Goal: Task Accomplishment & Management: Complete application form

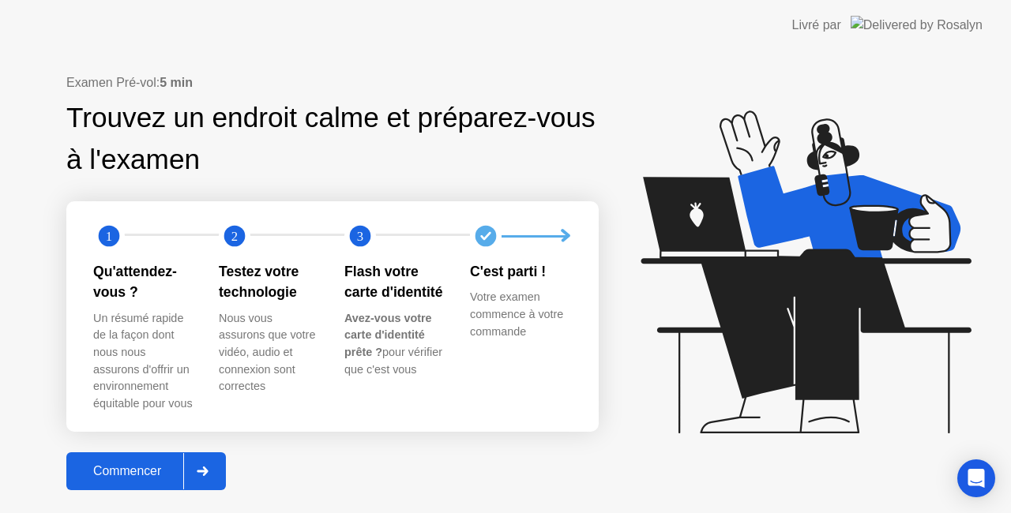
click at [209, 472] on icon at bounding box center [202, 471] width 11 height 9
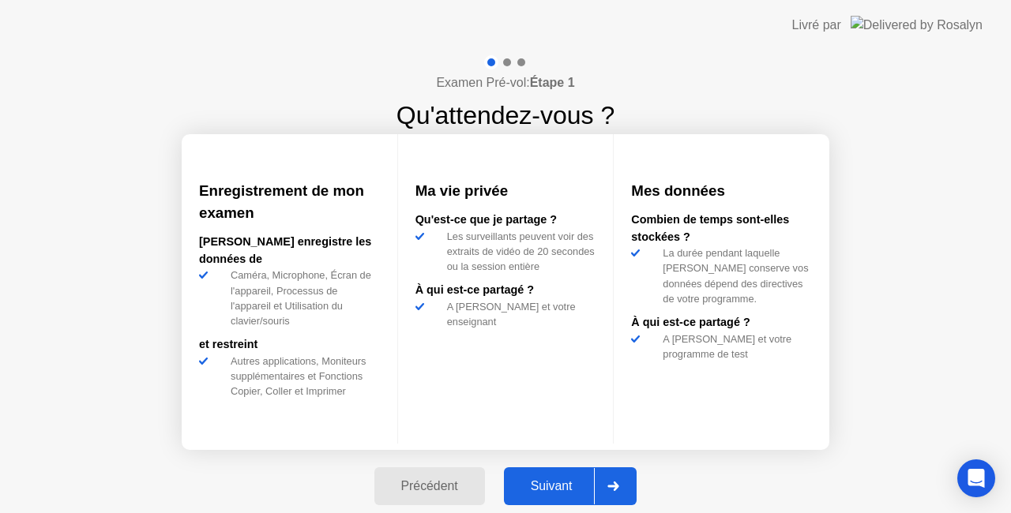
click at [604, 487] on div at bounding box center [613, 486] width 38 height 36
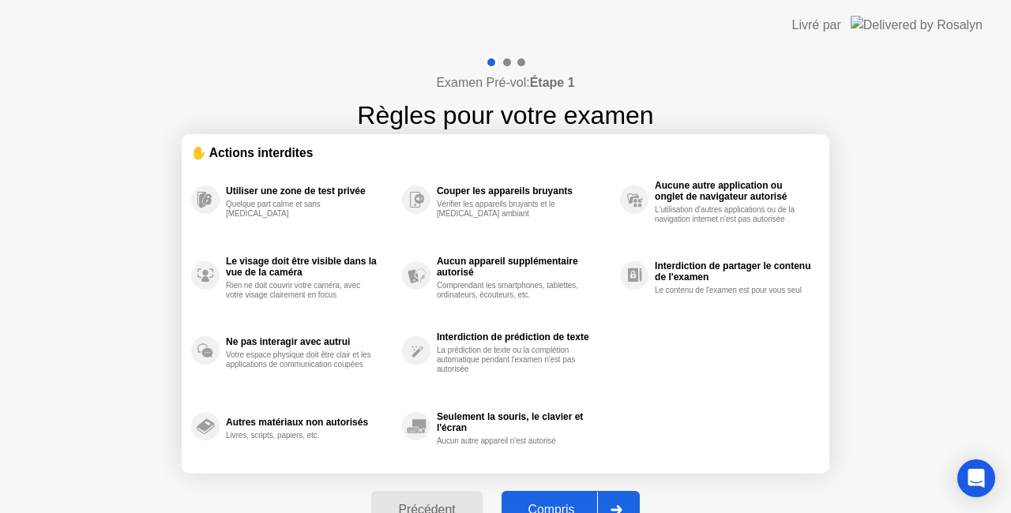
drag, startPoint x: 604, startPoint y: 487, endPoint x: 499, endPoint y: 537, distance: 115.9
click at [499, 513] on html "Livré par Examen Pré-vol: Étape 1 Règles pour votre examen ✋ Actions interdites…" at bounding box center [505, 256] width 1011 height 513
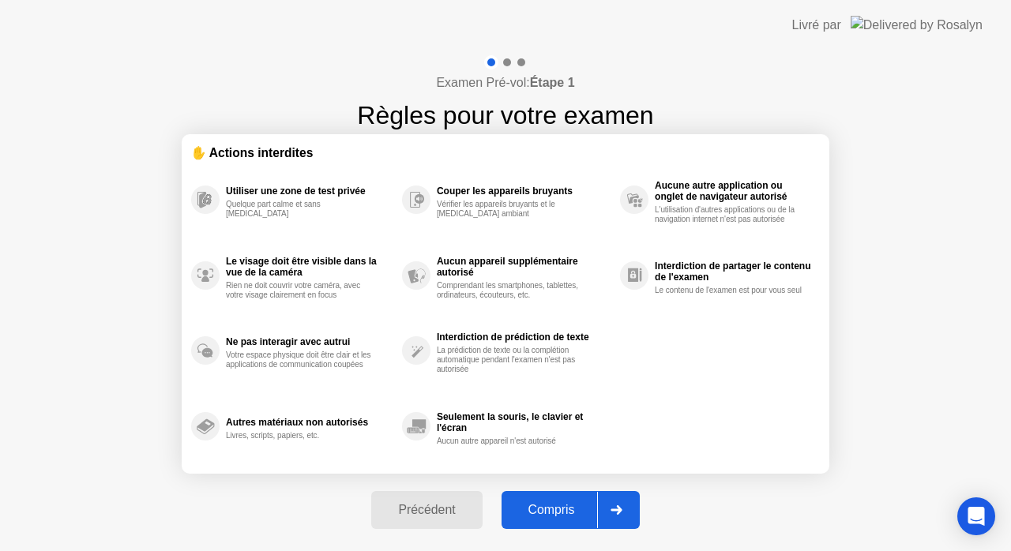
click at [615, 510] on icon at bounding box center [616, 510] width 11 height 9
select select "Available cameras"
select select "Available speakers"
select select "Available microphones"
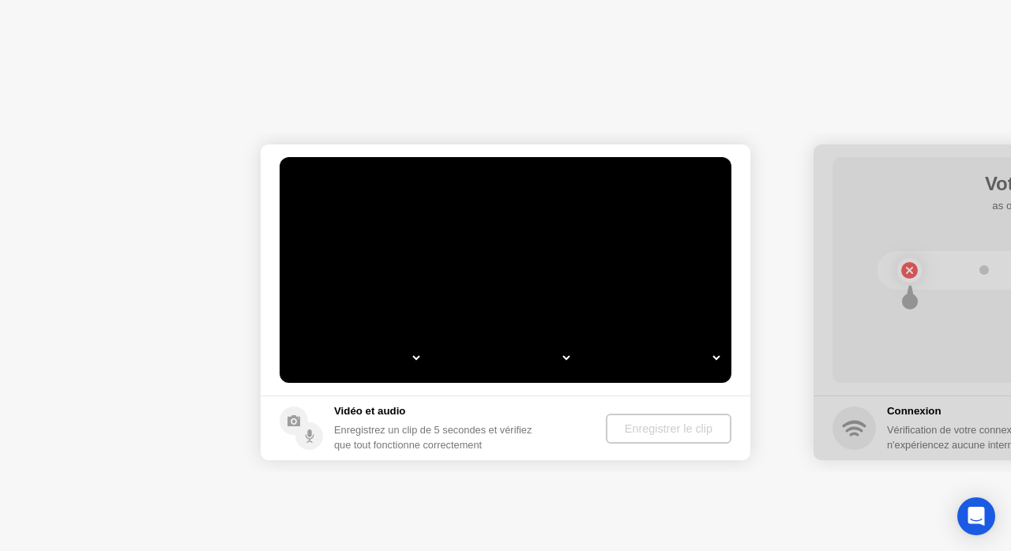
select select "*"
select select "**********"
select select "*******"
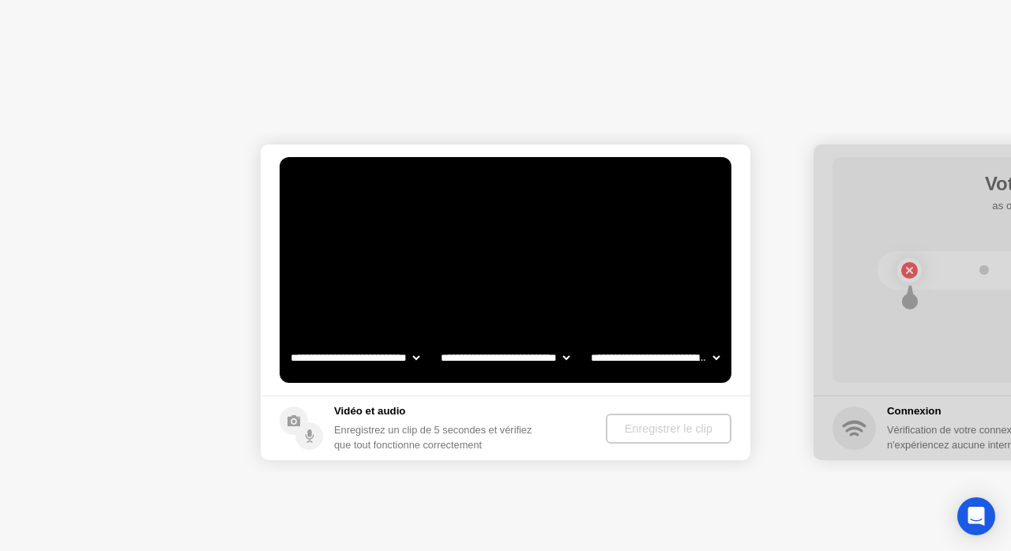
select select "*******"
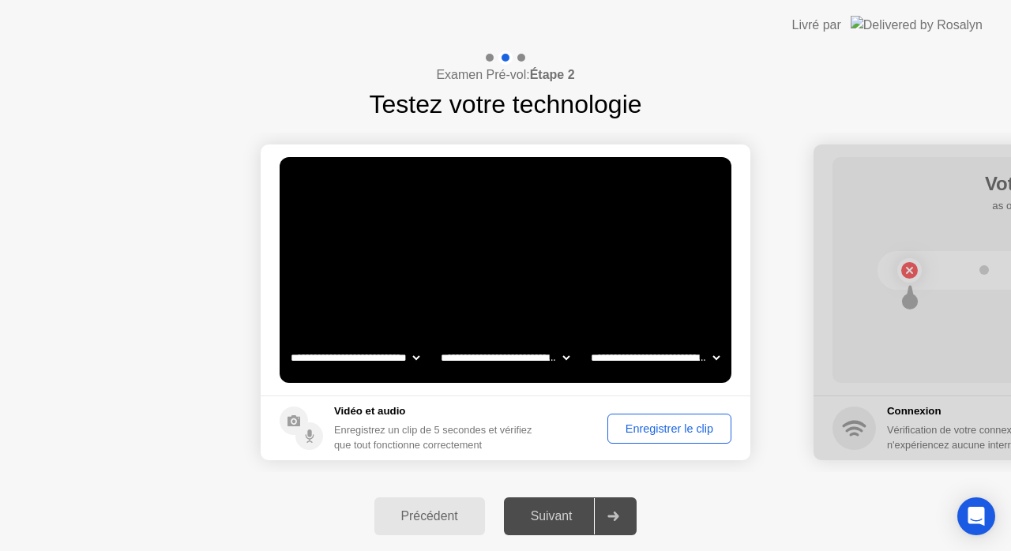
click at [681, 428] on div "Enregistrer le clip" at bounding box center [669, 429] width 113 height 13
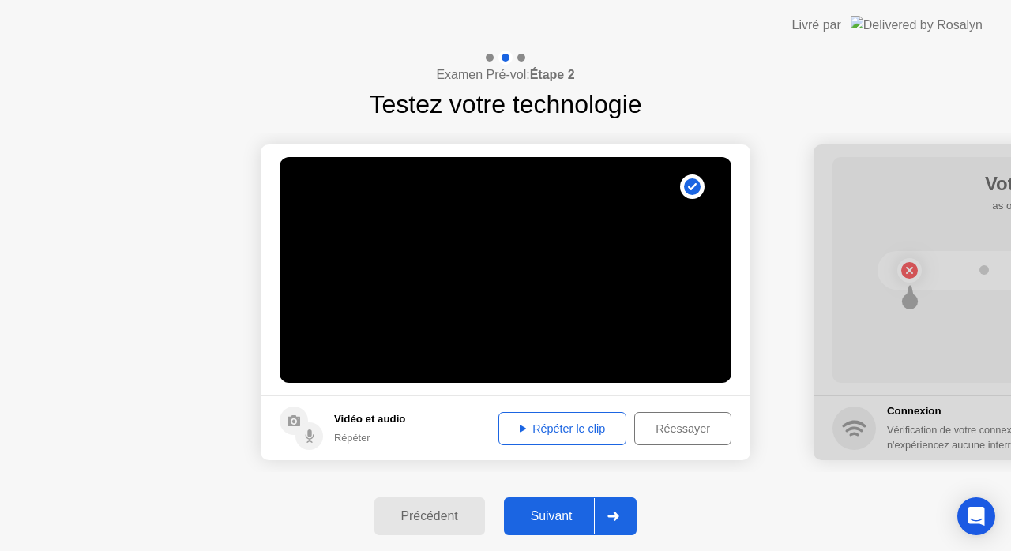
click at [580, 426] on div "Répéter le clip" at bounding box center [562, 429] width 117 height 13
click at [523, 428] on div "Répéter le clip" at bounding box center [562, 429] width 117 height 13
click at [616, 513] on icon at bounding box center [613, 516] width 12 height 9
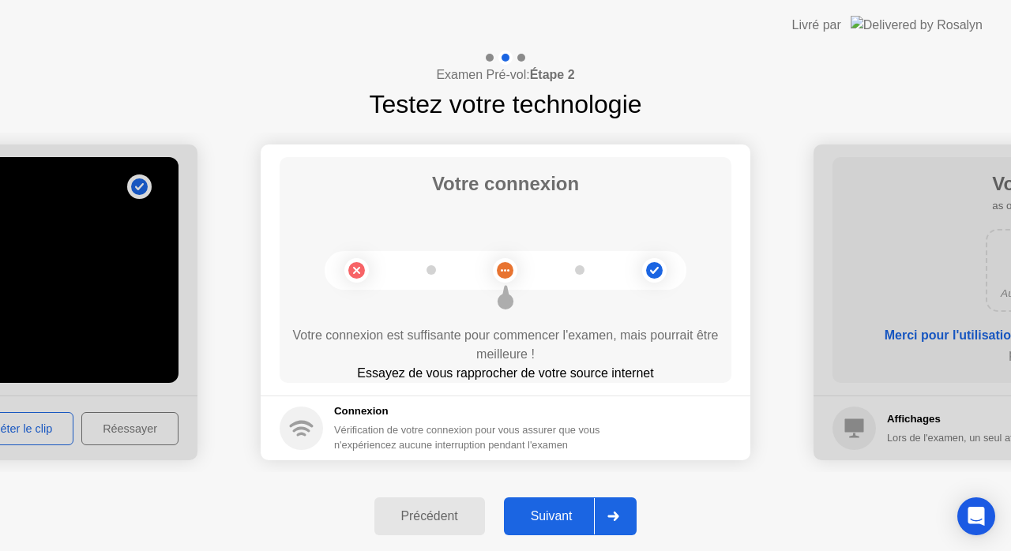
click at [615, 510] on div at bounding box center [613, 516] width 38 height 36
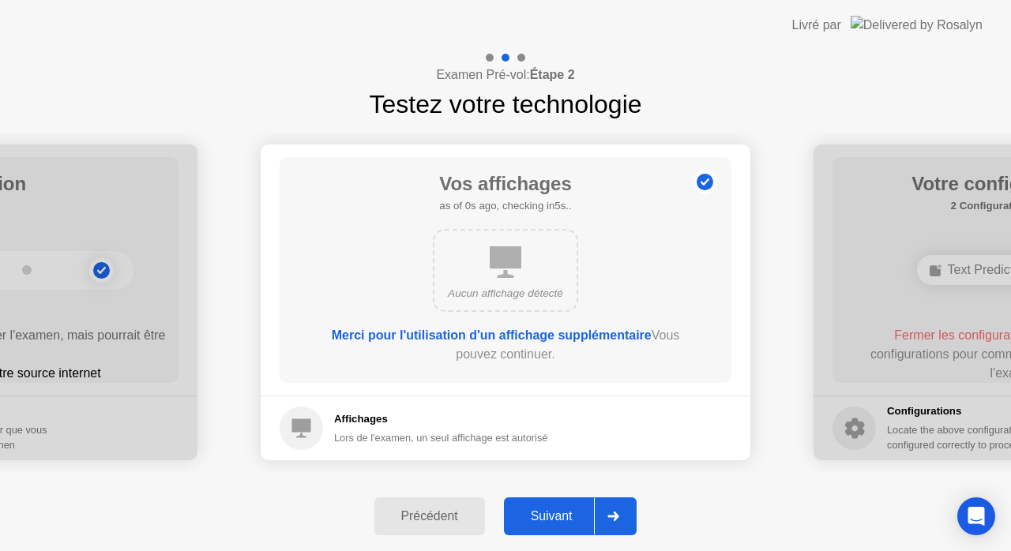
click at [621, 510] on div at bounding box center [613, 516] width 38 height 36
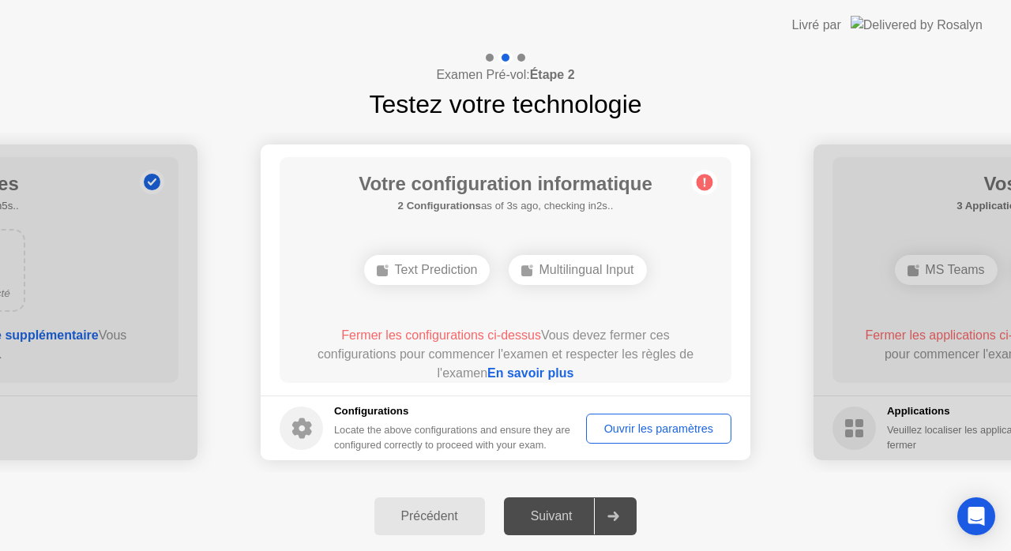
click at [671, 430] on div "Ouvrir les paramètres" at bounding box center [659, 429] width 134 height 13
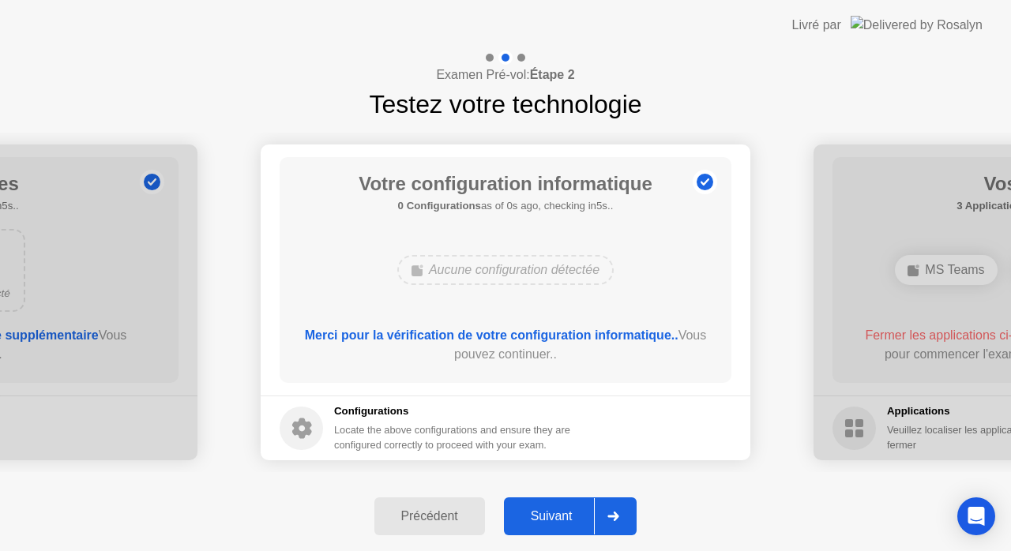
click at [624, 510] on div at bounding box center [613, 516] width 38 height 36
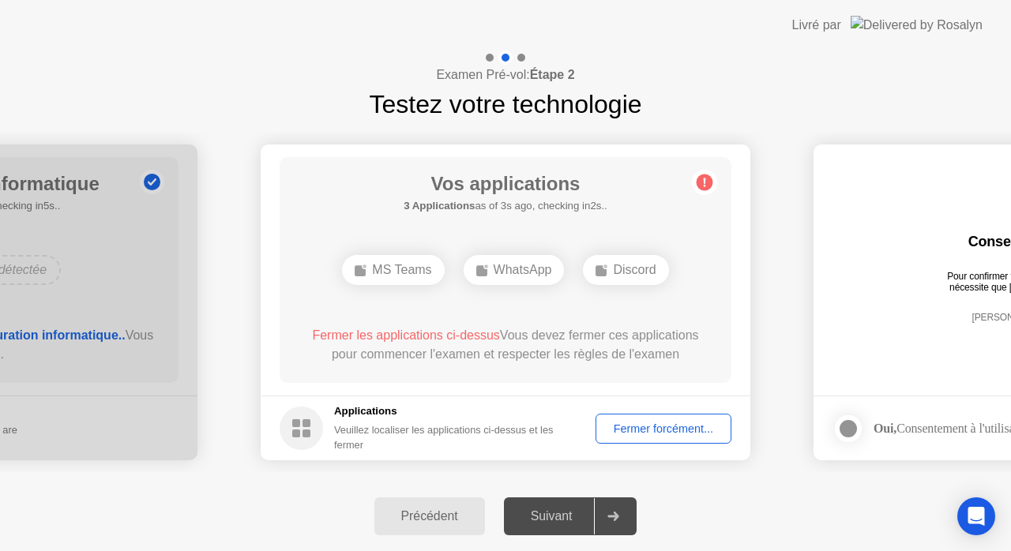
click at [669, 423] on div "Fermer forcément..." at bounding box center [663, 429] width 125 height 13
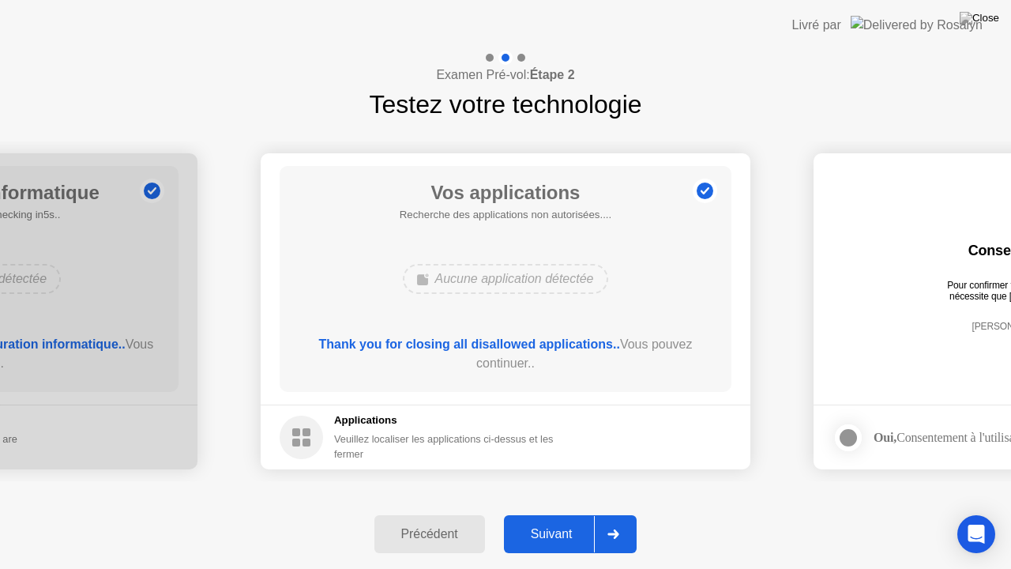
click at [613, 513] on icon at bounding box center [613, 533] width 11 height 9
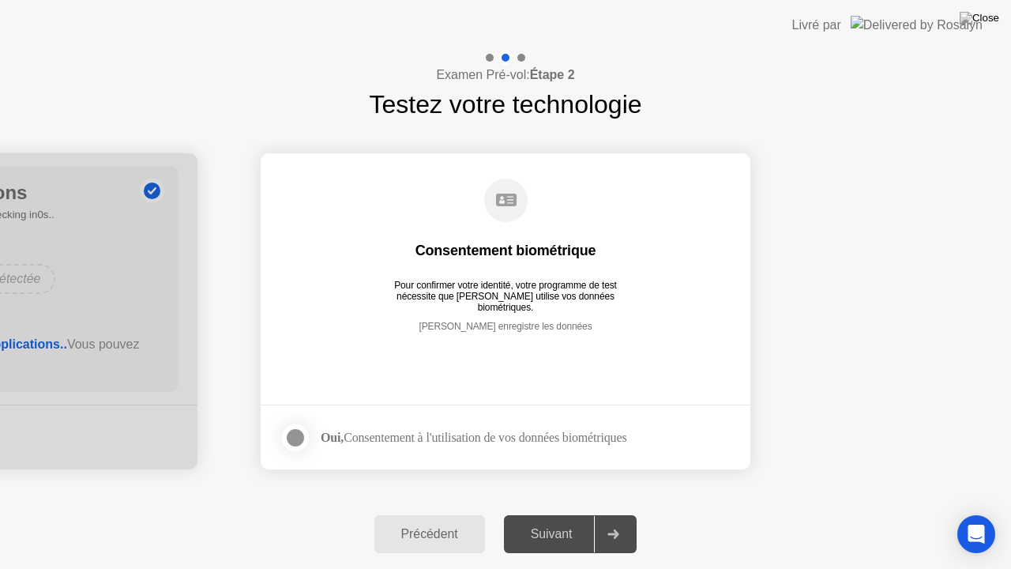
click at [295, 436] on div at bounding box center [295, 437] width 19 height 19
click at [612, 513] on icon at bounding box center [613, 533] width 11 height 9
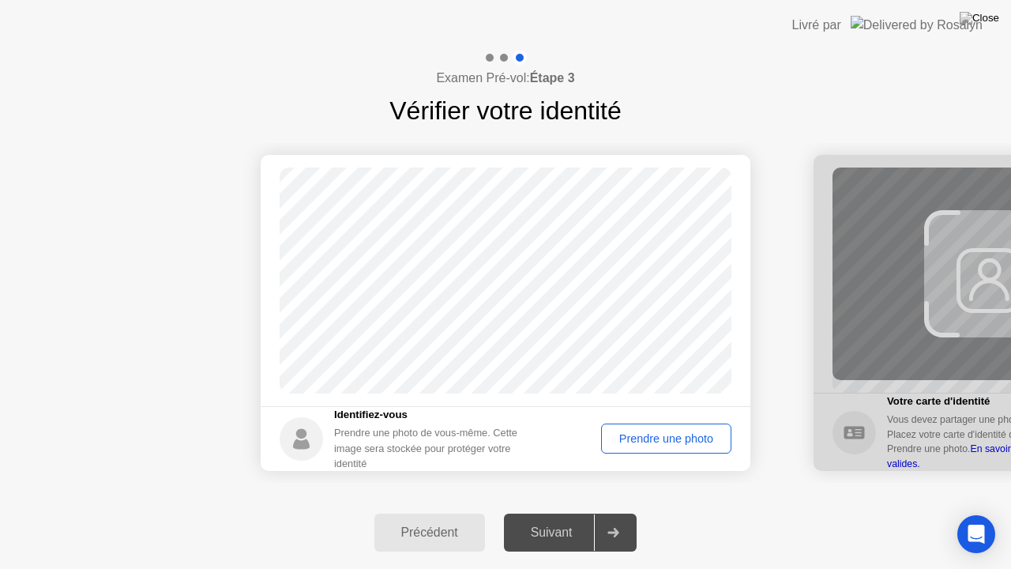
click at [667, 436] on div "Prendre une photo" at bounding box center [666, 438] width 119 height 13
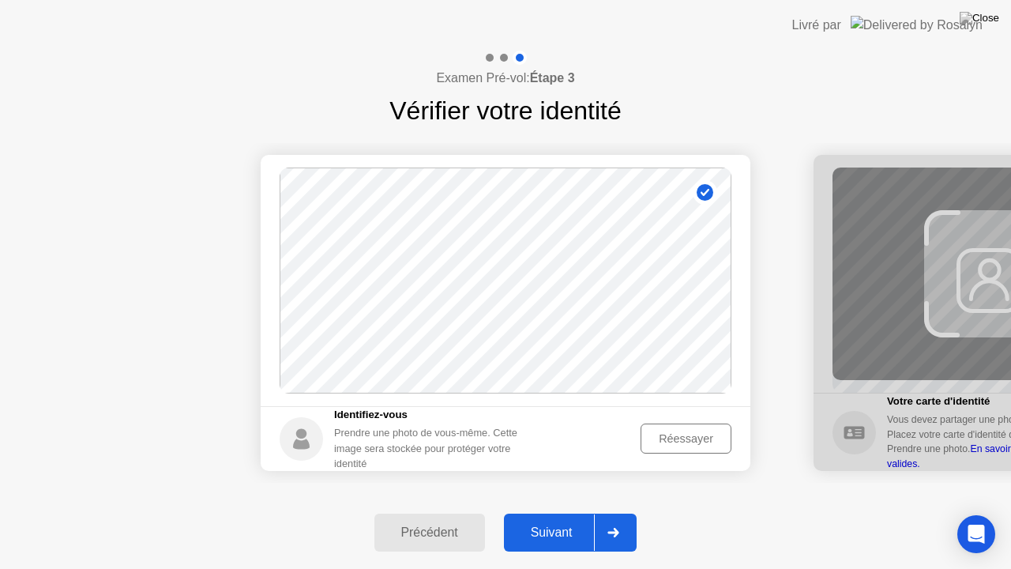
click at [611, 513] on div at bounding box center [613, 532] width 38 height 36
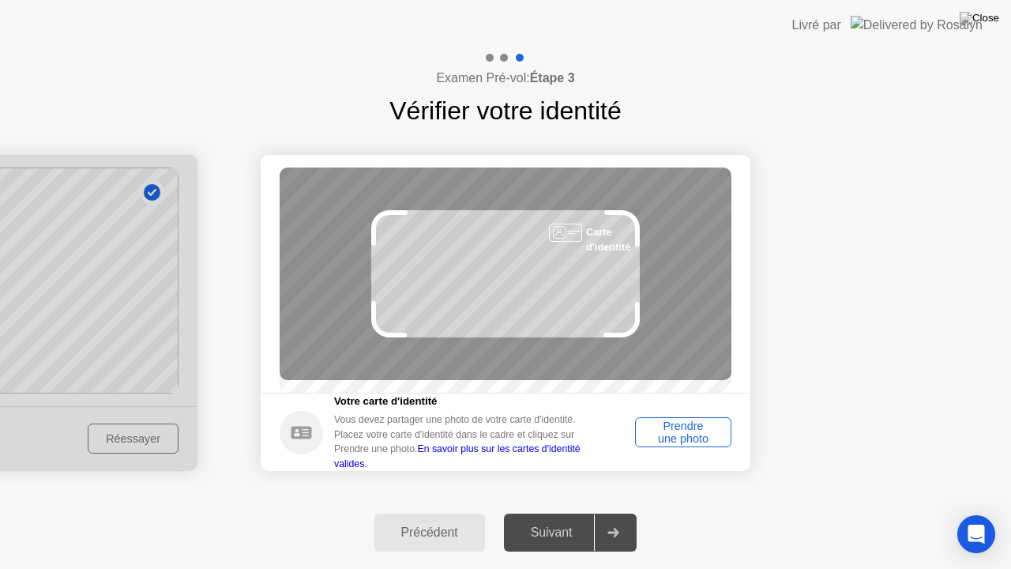
click at [683, 445] on div "Prendre une photo" at bounding box center [683, 431] width 85 height 25
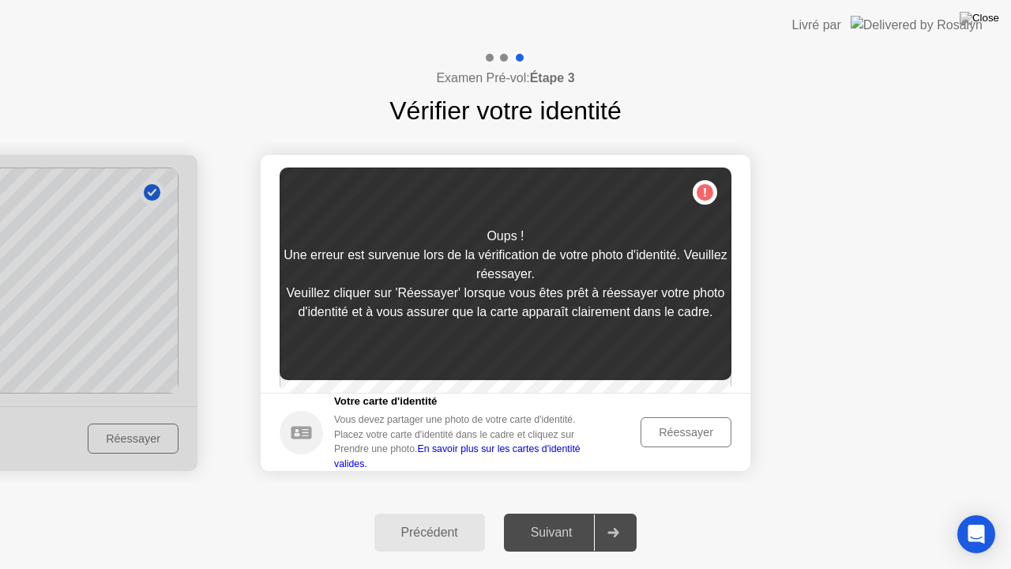
click at [671, 438] on div "Réessayer" at bounding box center [686, 432] width 80 height 13
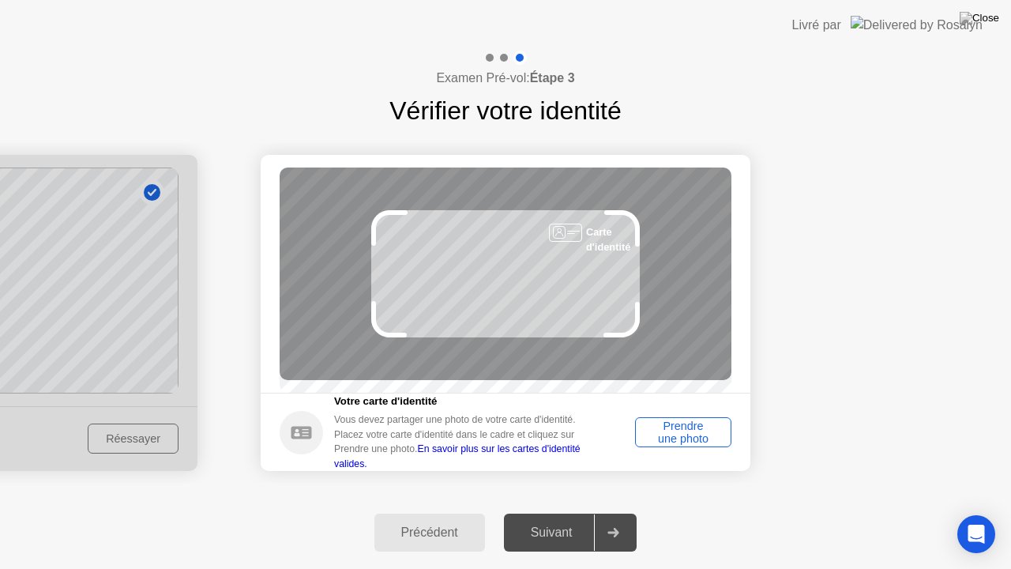
click at [697, 439] on div "Prendre une photo" at bounding box center [683, 431] width 85 height 25
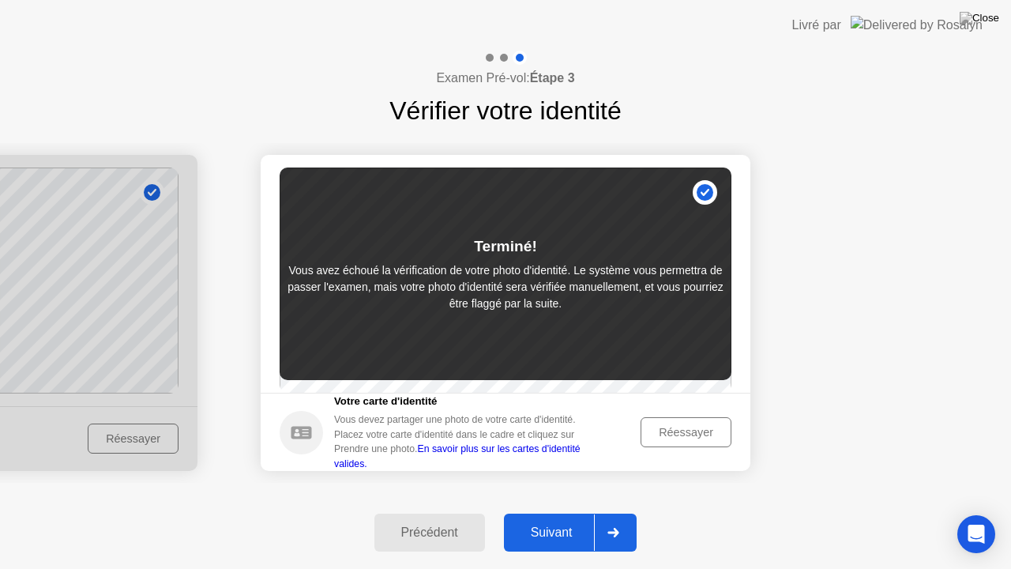
click at [697, 438] on div "Réessayer" at bounding box center [686, 432] width 80 height 13
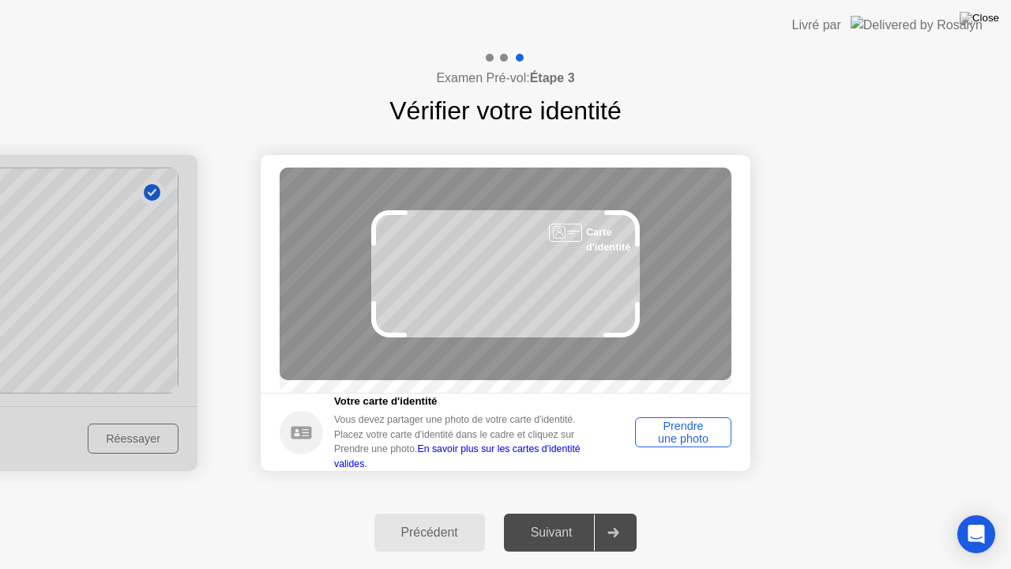
click at [713, 435] on div "Prendre une photo" at bounding box center [683, 431] width 85 height 25
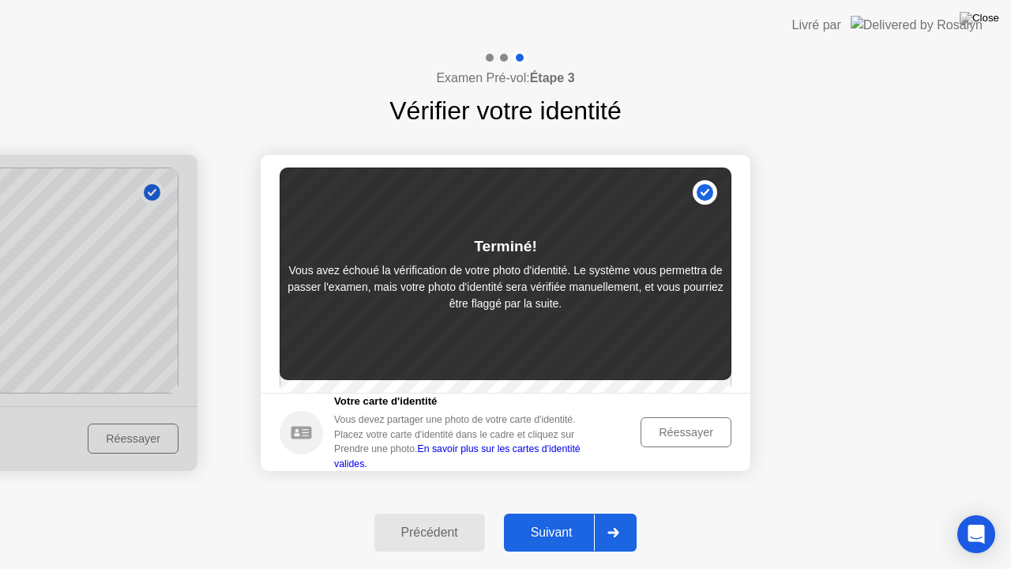
click at [432, 513] on div "Précédent" at bounding box center [429, 532] width 101 height 14
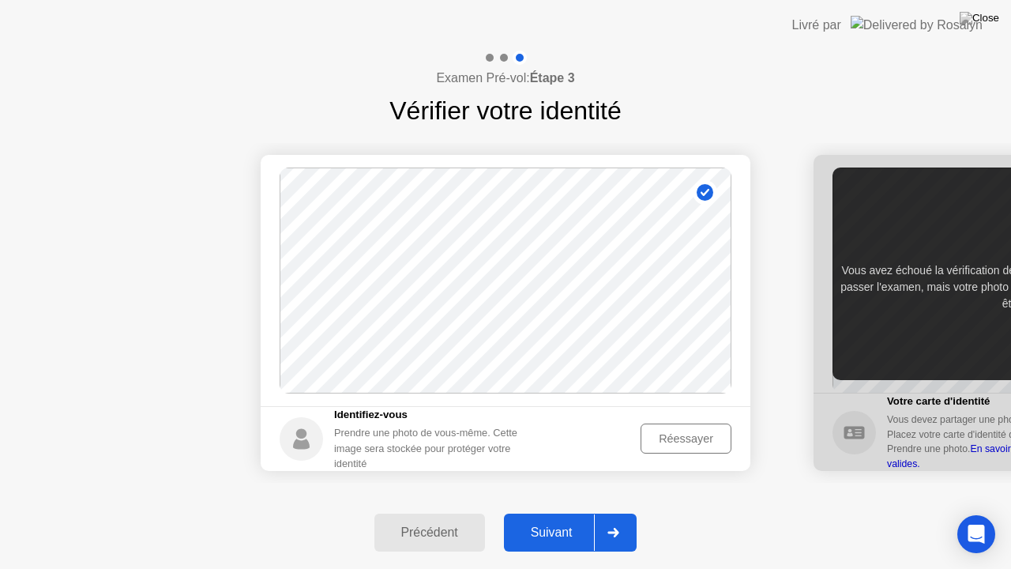
click at [668, 432] on div "Réessayer" at bounding box center [686, 438] width 80 height 13
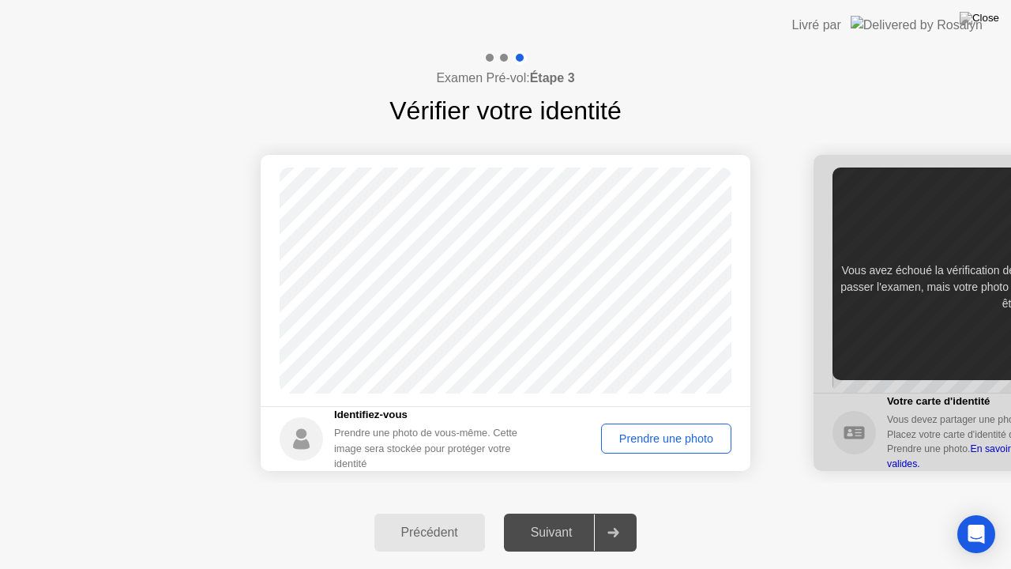
click at [669, 438] on div "Prendre une photo" at bounding box center [666, 438] width 119 height 13
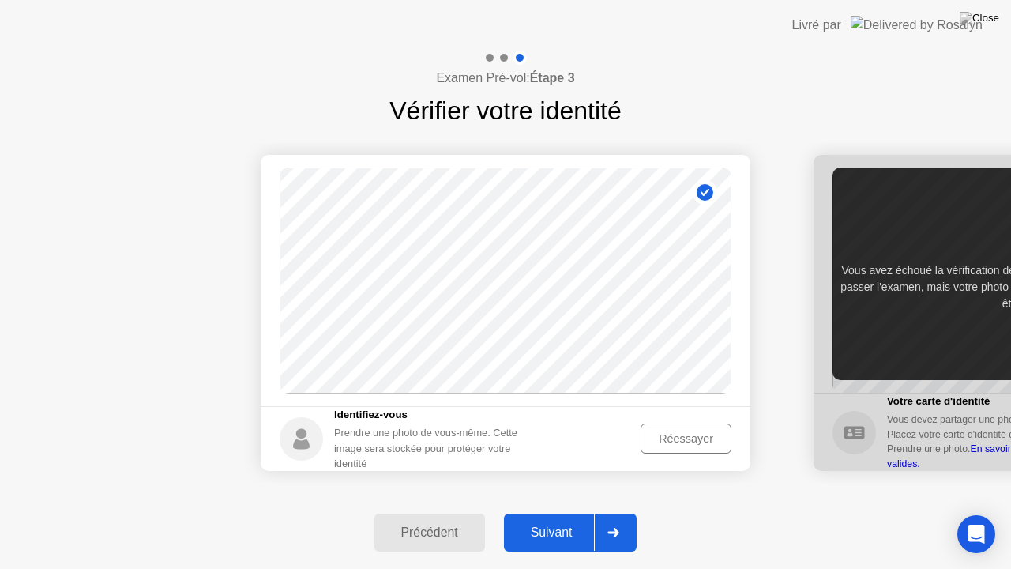
click at [623, 513] on div at bounding box center [613, 532] width 38 height 36
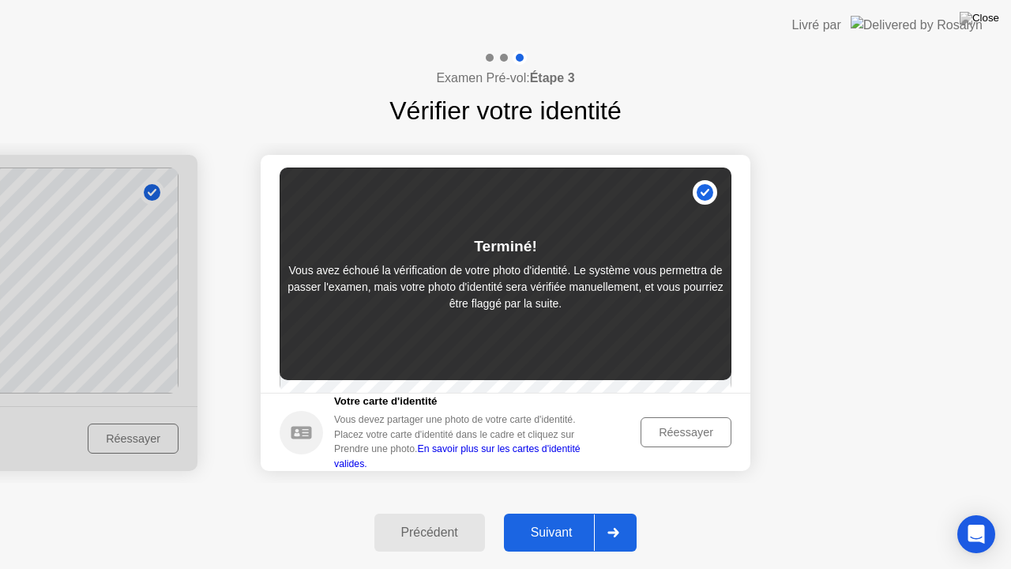
click at [667, 434] on div "Réessayer" at bounding box center [686, 432] width 80 height 13
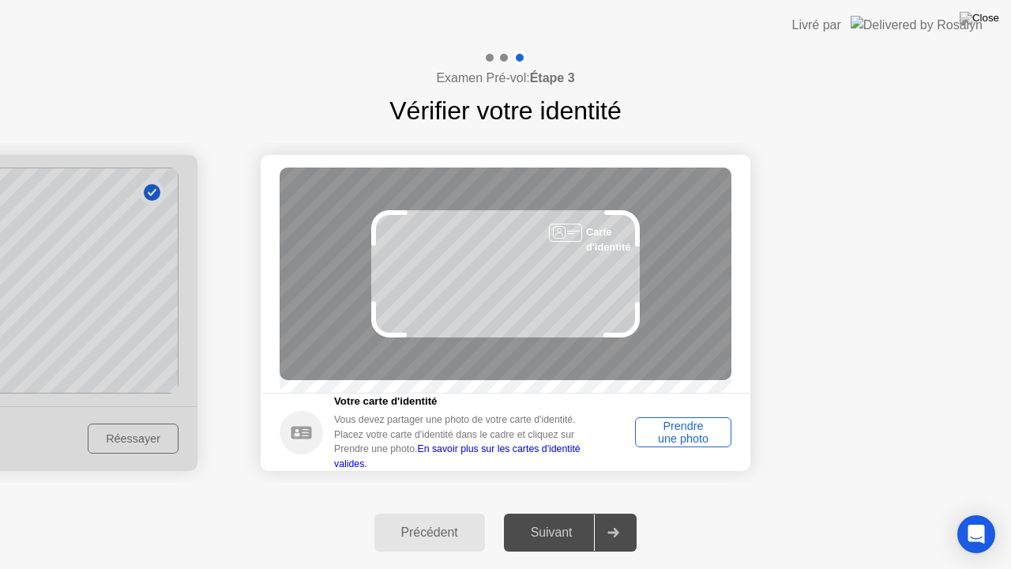
click at [688, 433] on div "Prendre une photo" at bounding box center [683, 431] width 85 height 25
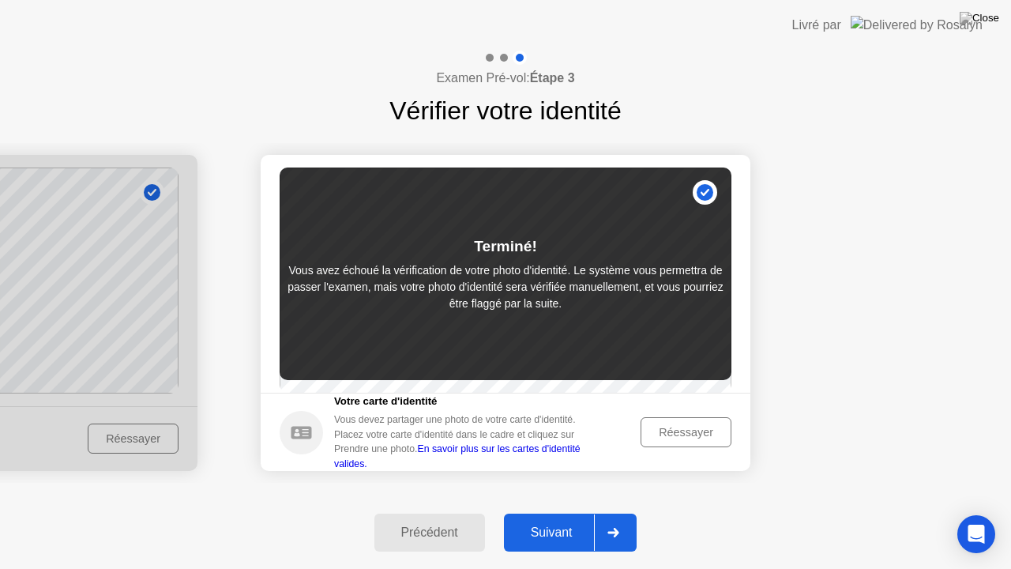
click at [299, 438] on icon at bounding box center [301, 432] width 21 height 13
click at [708, 438] on div "Réessayer" at bounding box center [686, 432] width 80 height 13
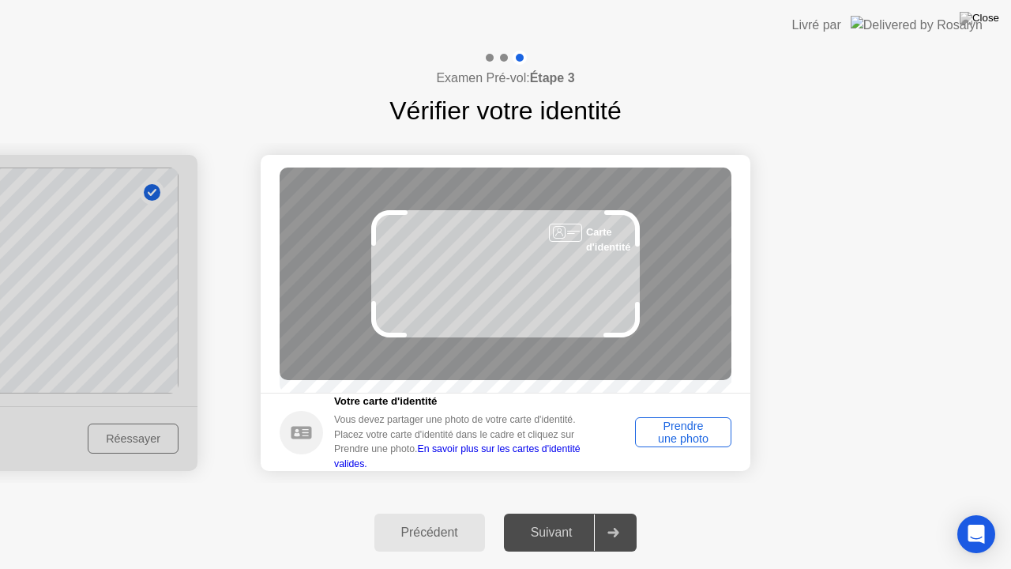
click at [707, 433] on div "Prendre une photo" at bounding box center [683, 431] width 85 height 25
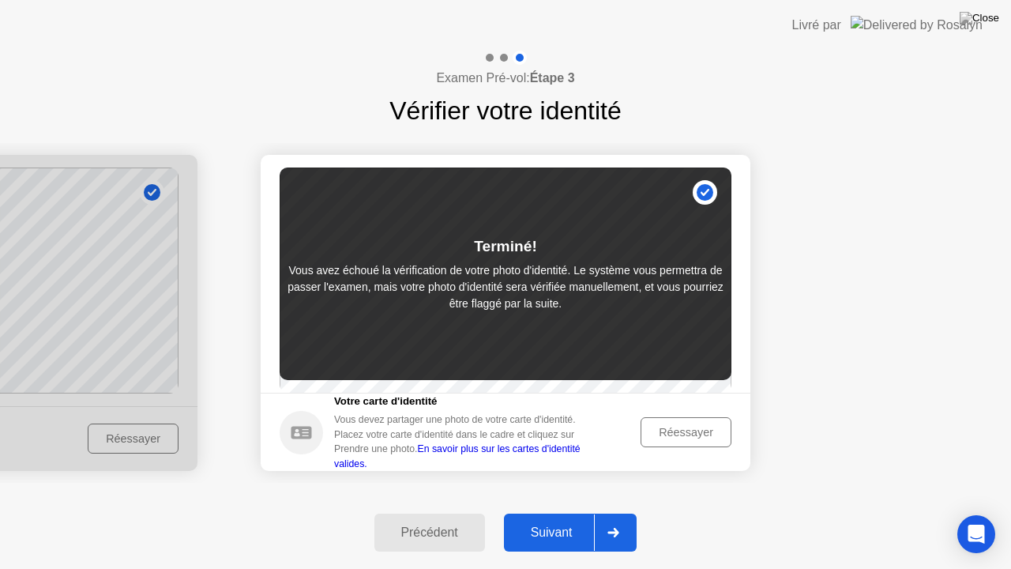
click at [629, 513] on div at bounding box center [613, 532] width 38 height 36
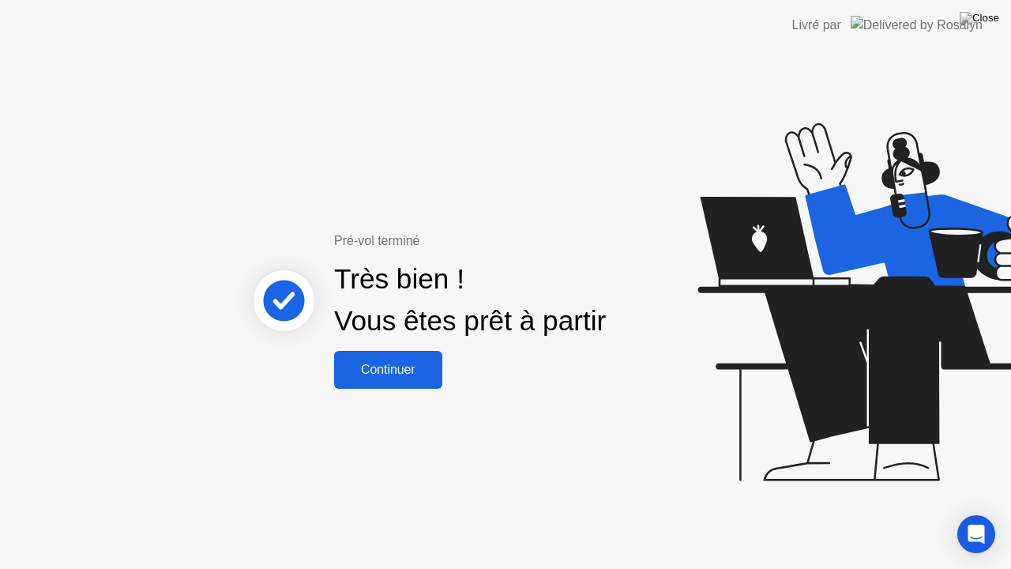
click at [398, 367] on div "Continuer" at bounding box center [388, 370] width 99 height 14
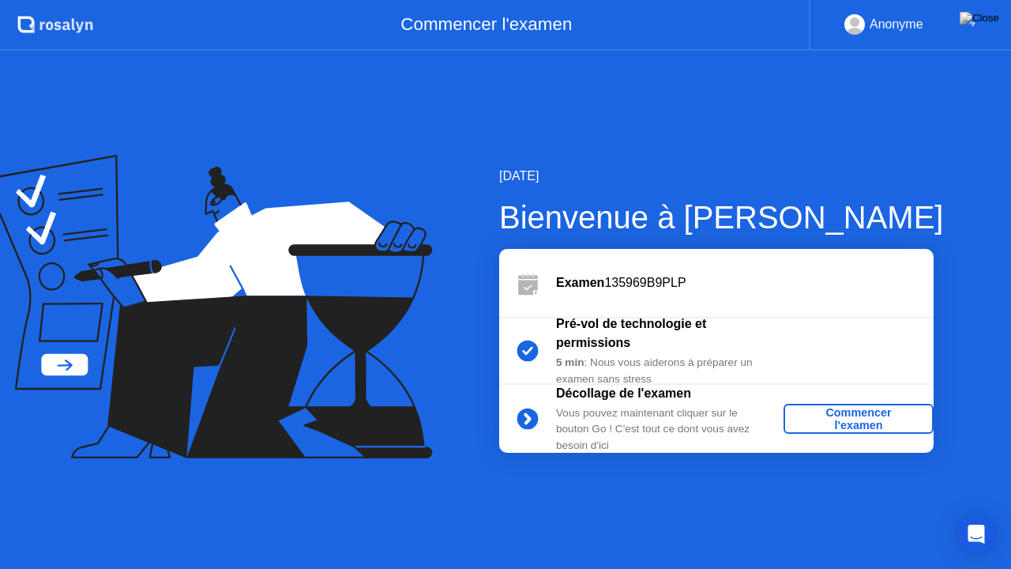
click at [848, 416] on div "Commencer l'examen" at bounding box center [858, 418] width 137 height 25
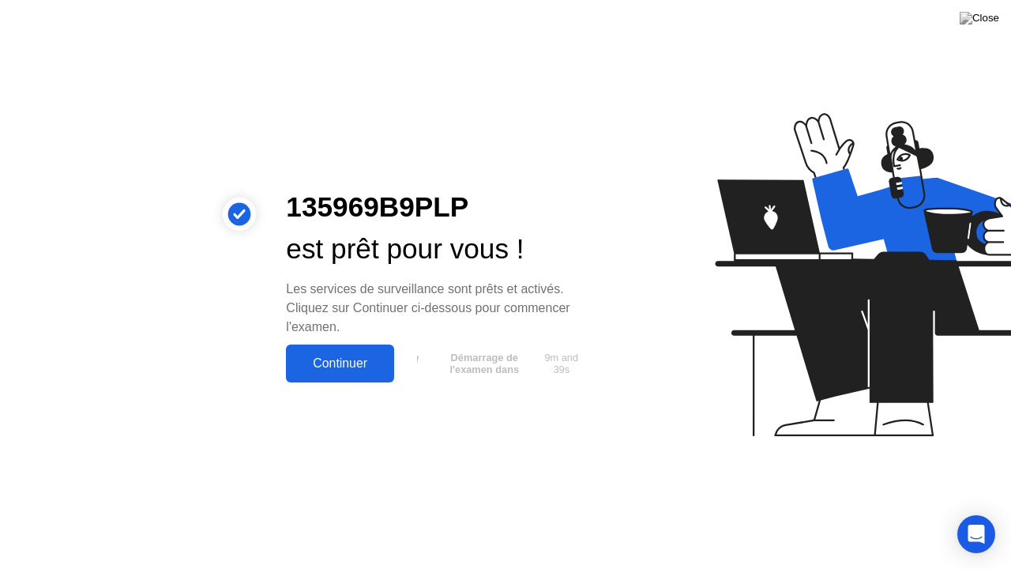
click at [365, 367] on div "Continuer" at bounding box center [340, 363] width 99 height 14
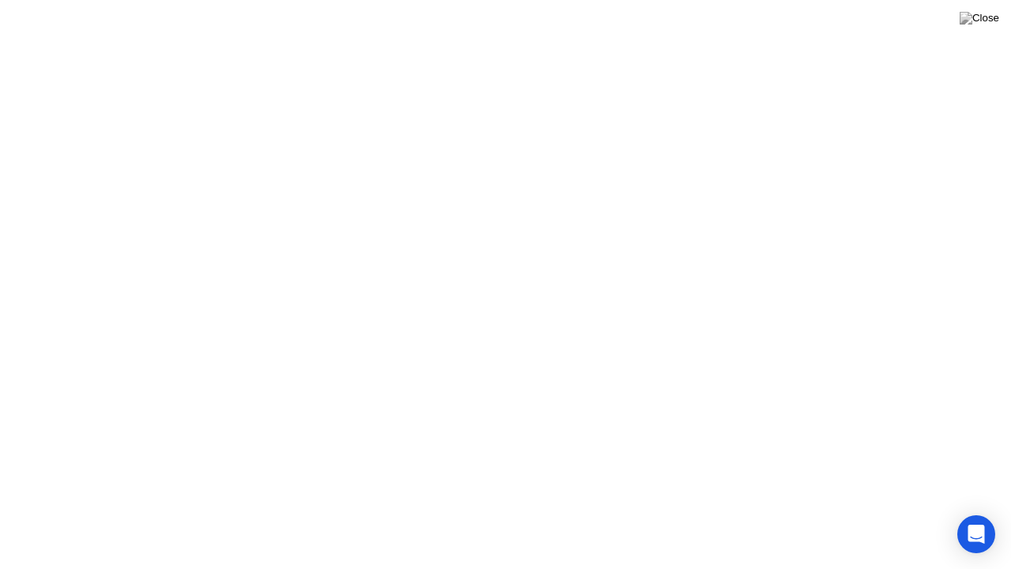
drag, startPoint x: 859, startPoint y: 2, endPoint x: 670, endPoint y: 252, distance: 314.1
click at [670, 513] on div "Attention ! Un surveillant a examiné un événement flagrant dans votre session e…" at bounding box center [505, 569] width 1011 height 0
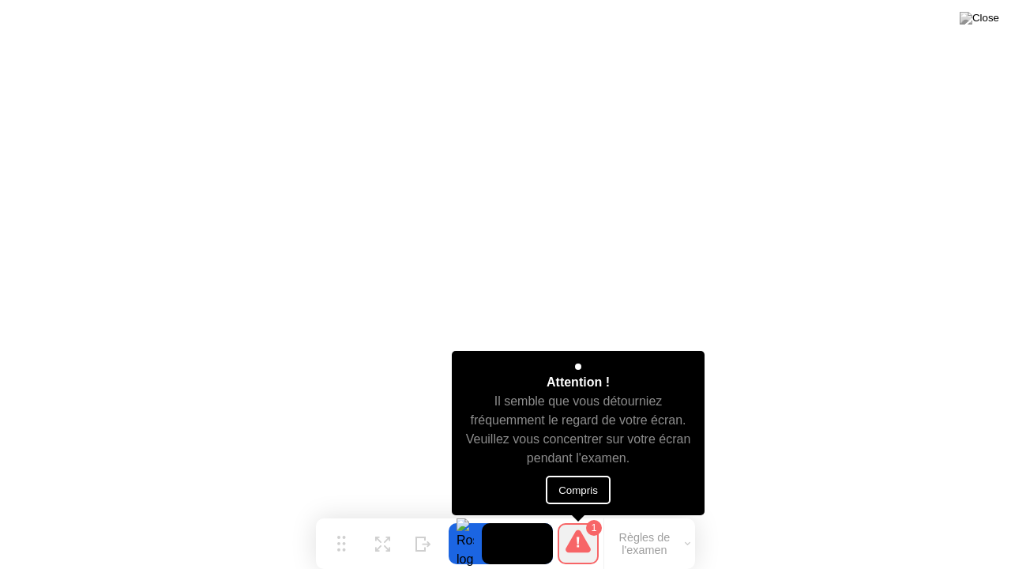
click at [597, 491] on button "Compris" at bounding box center [578, 490] width 65 height 28
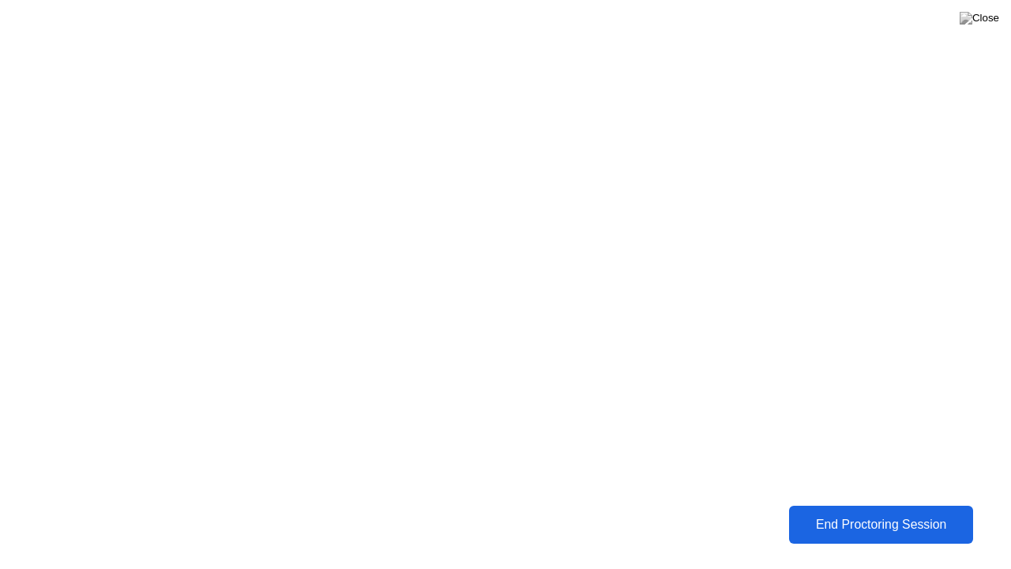
click at [849, 513] on button "End Proctoring Session" at bounding box center [881, 525] width 184 height 38
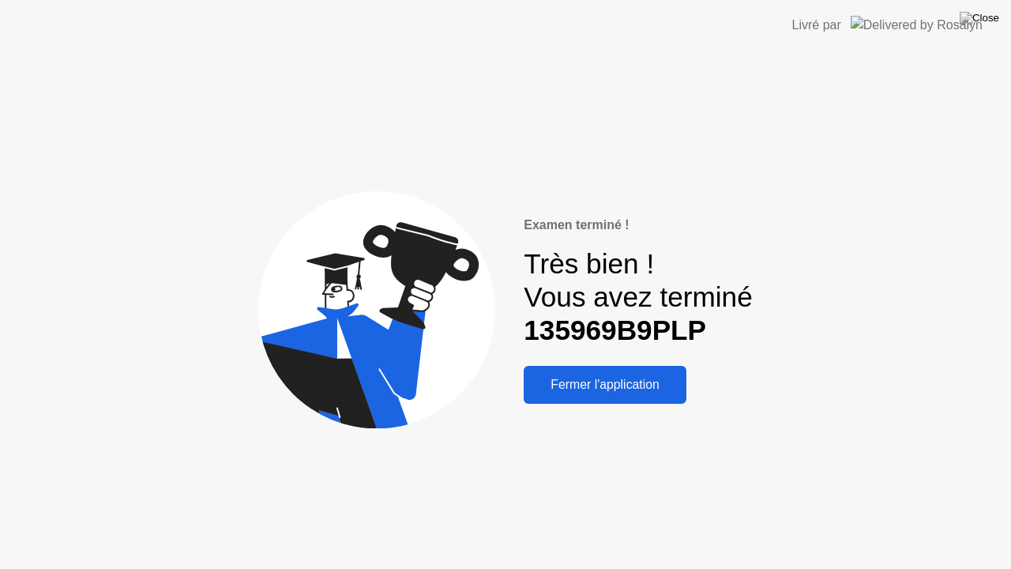
click at [620, 384] on div "Fermer l'application" at bounding box center [604, 385] width 153 height 14
